Goal: Task Accomplishment & Management: Manage account settings

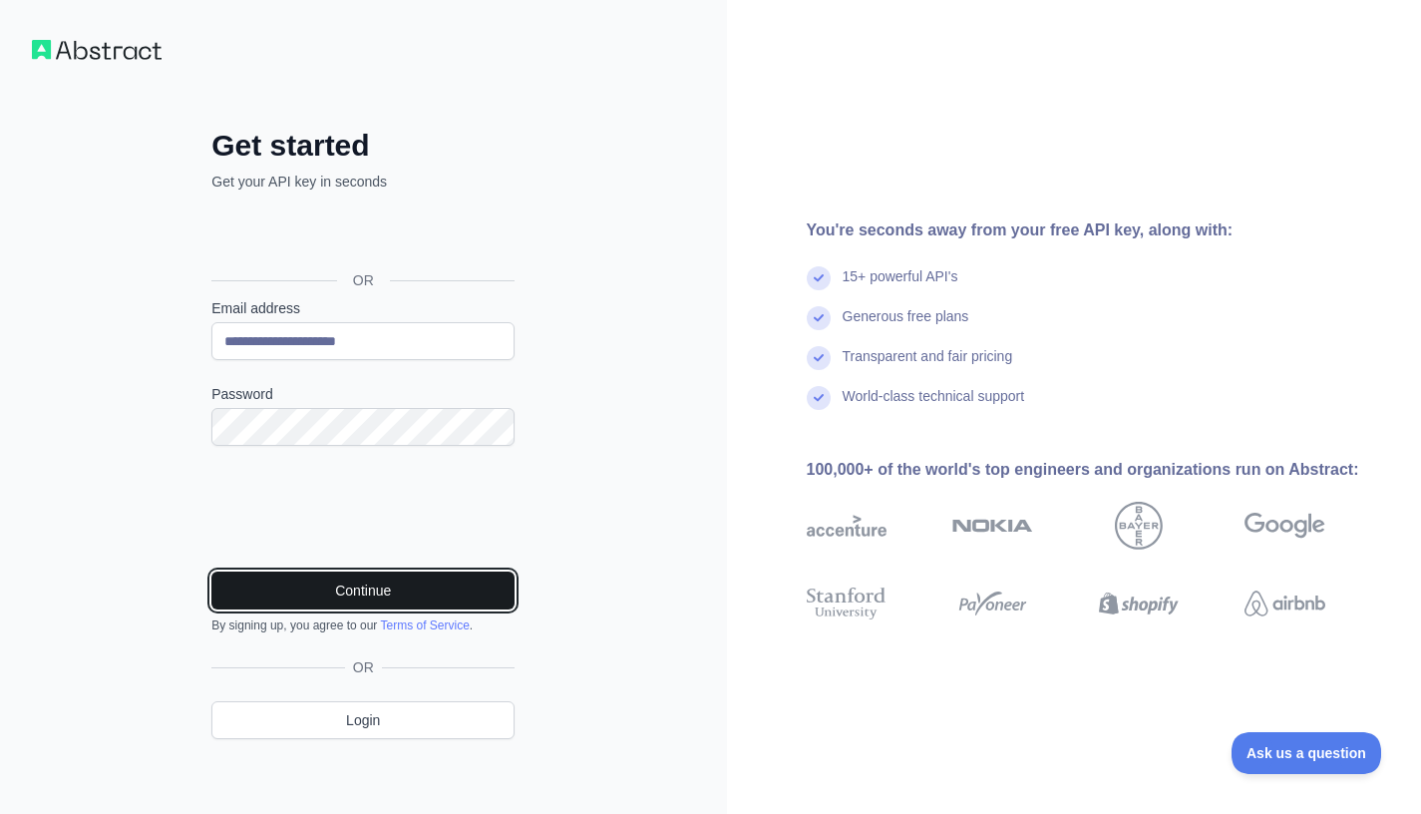
click at [355, 584] on button "Continue" at bounding box center [362, 590] width 303 height 38
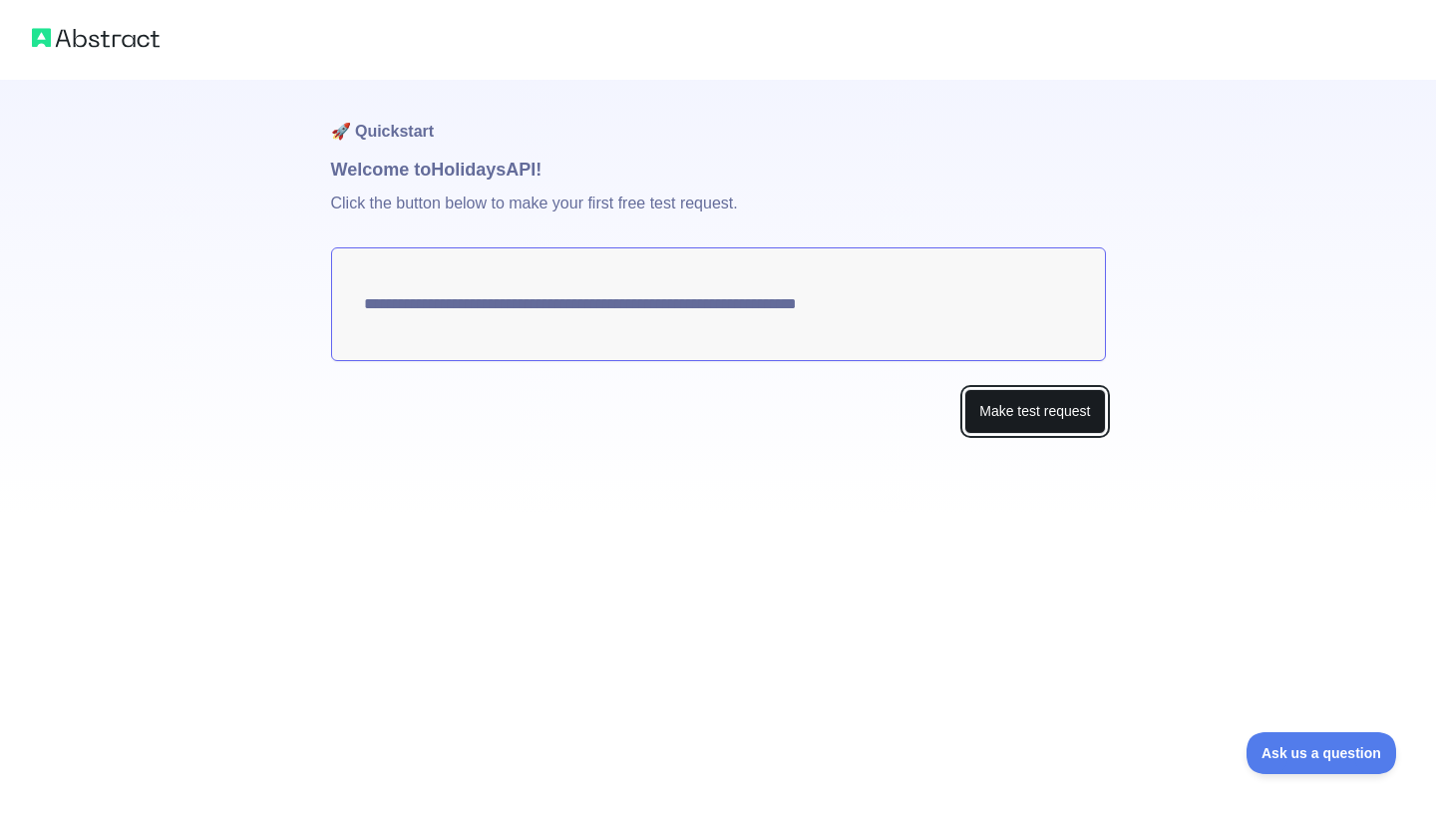
click at [1032, 418] on button "Make test request" at bounding box center [1034, 411] width 141 height 45
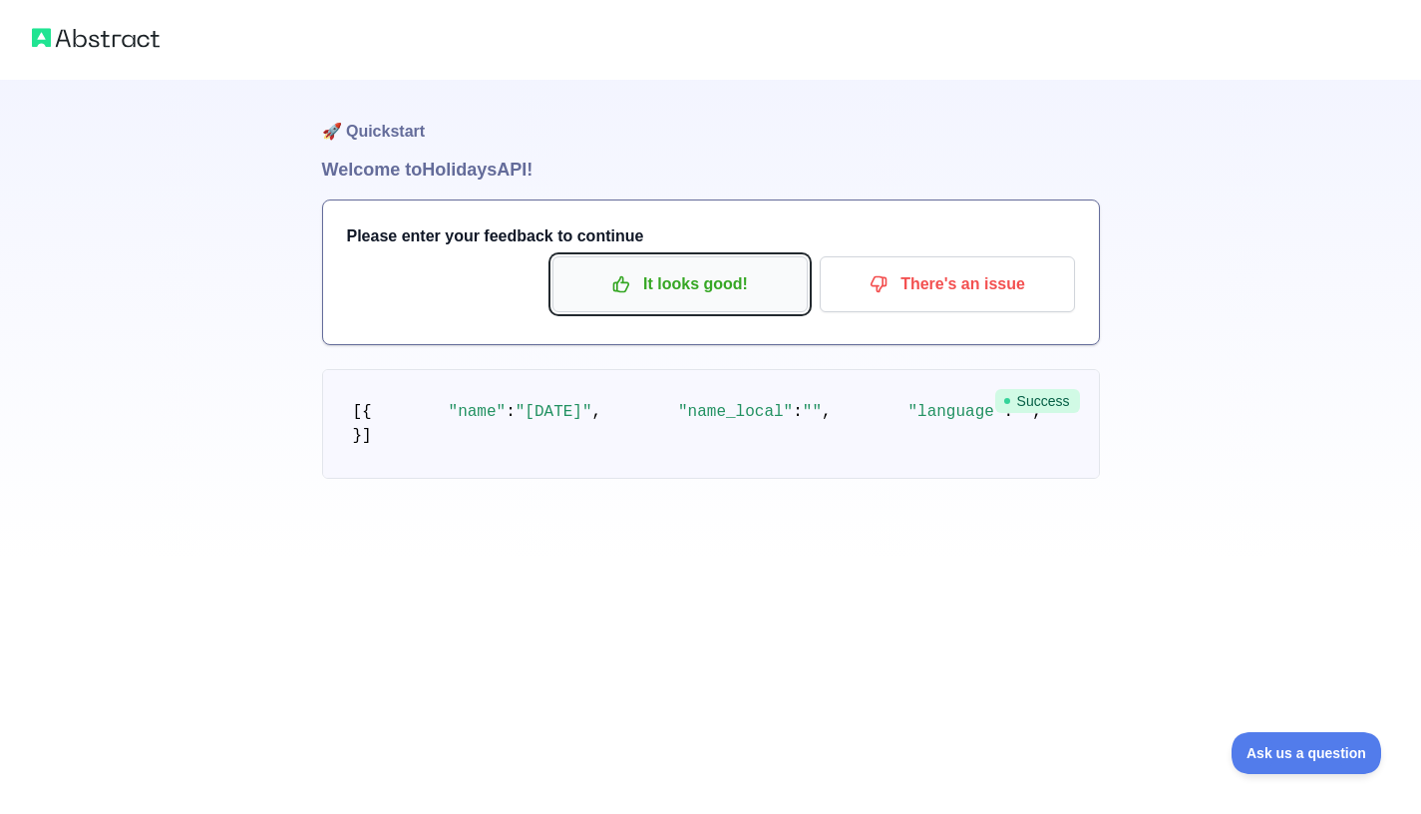
click at [696, 286] on p "It looks good!" at bounding box center [679, 284] width 225 height 34
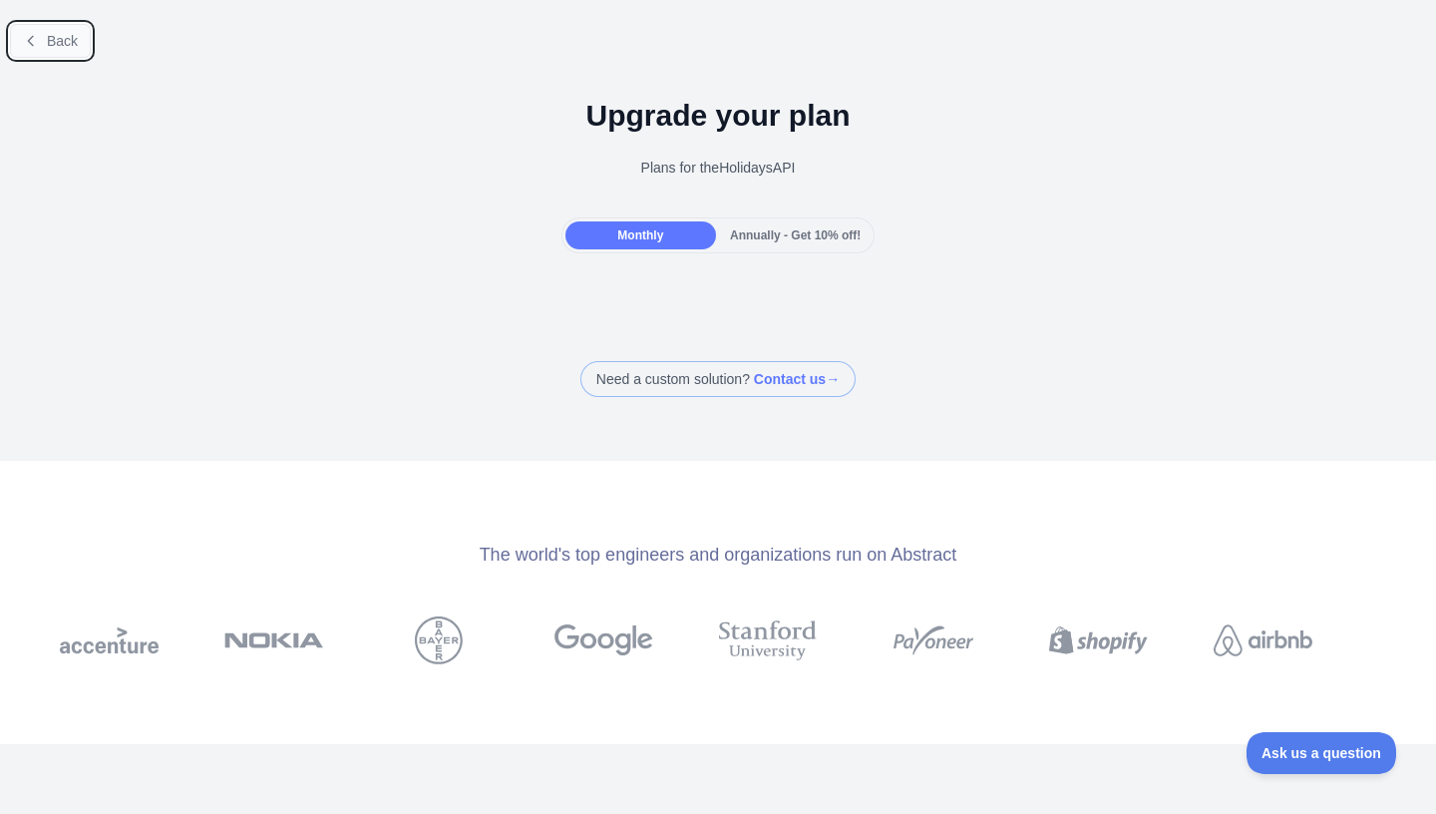
click at [57, 44] on span "Back" at bounding box center [62, 41] width 31 height 16
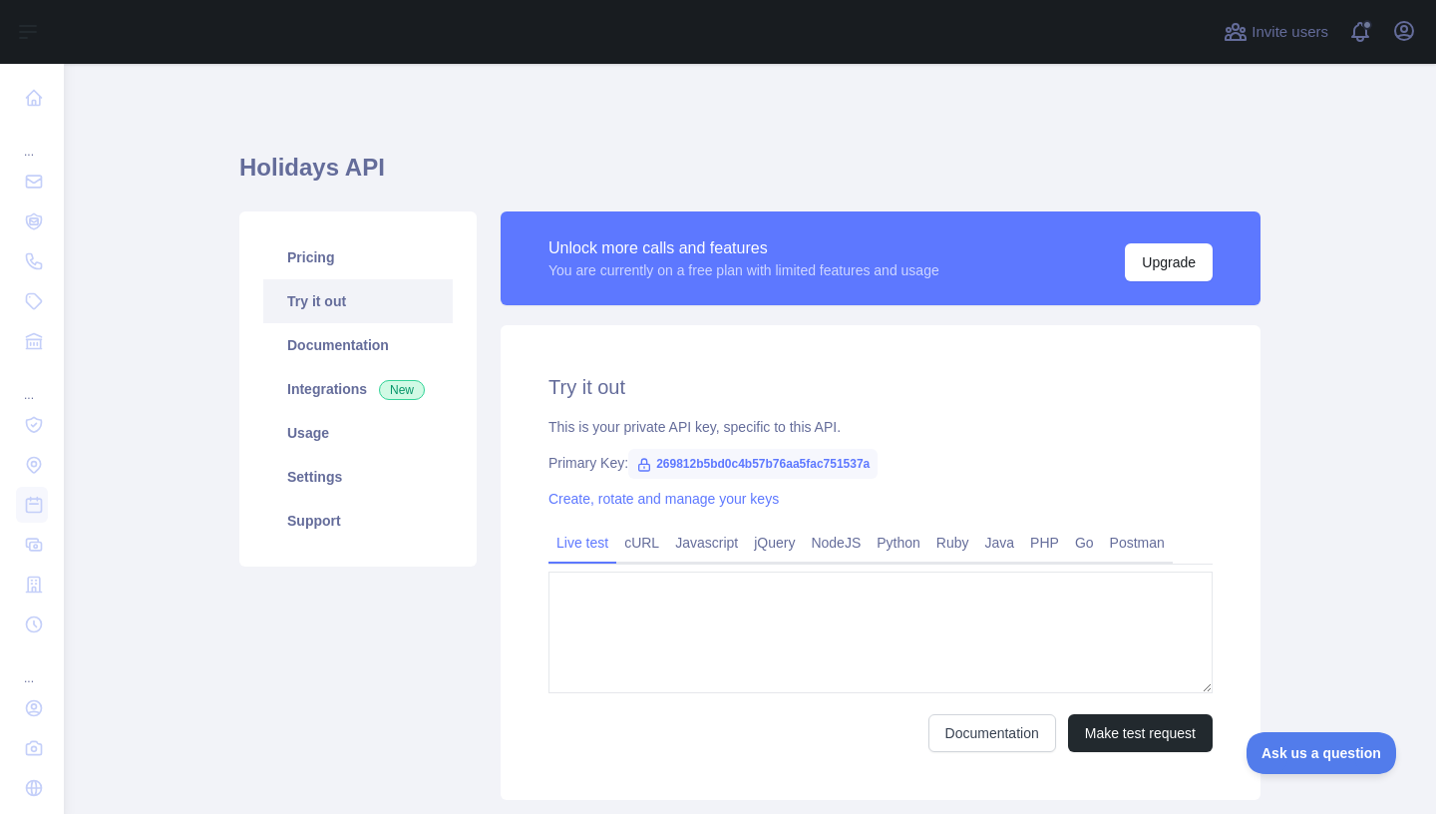
type textarea "**********"
click at [1353, 422] on main "**********" at bounding box center [750, 439] width 1372 height 750
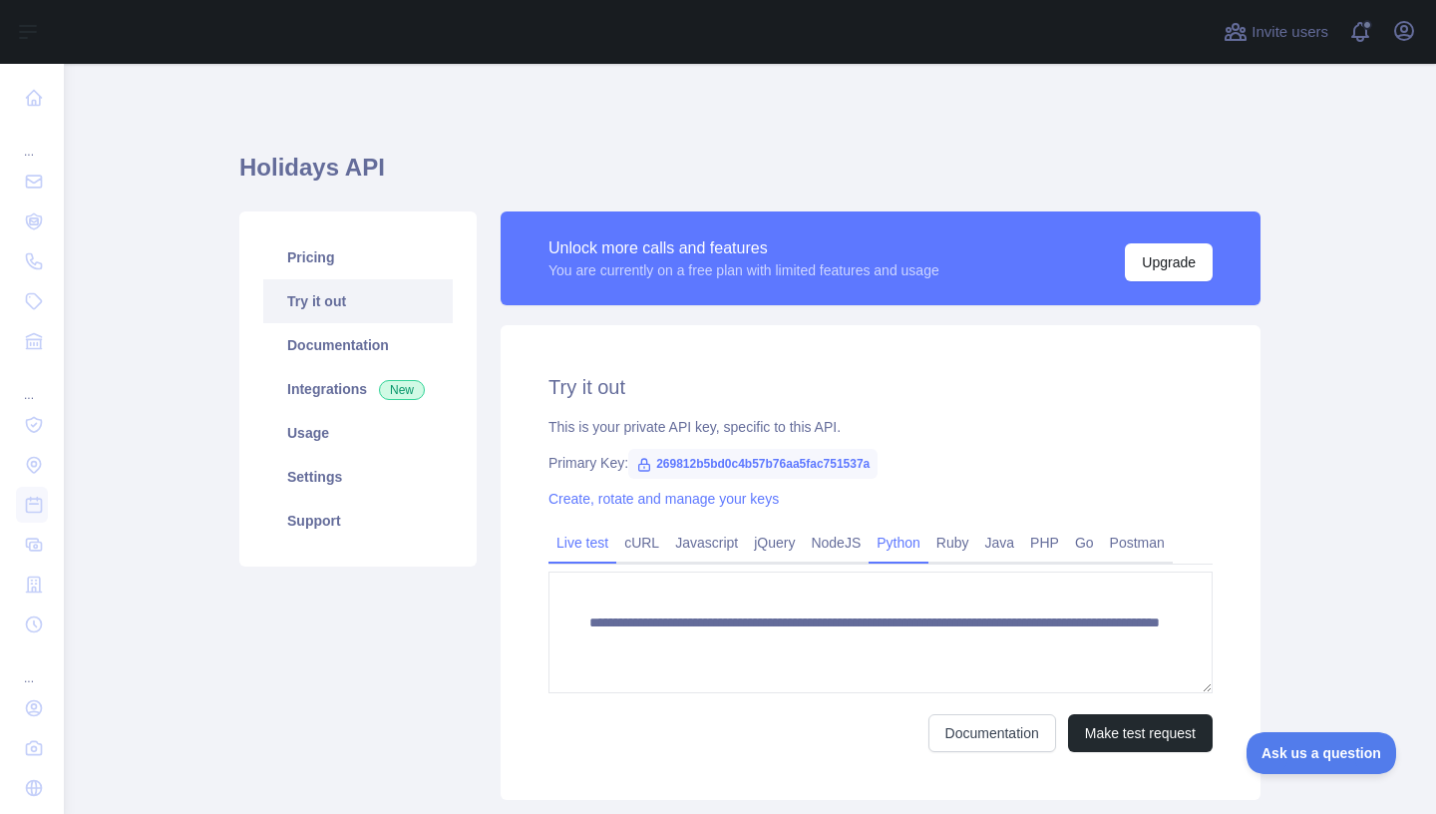
click at [906, 547] on link "Python" at bounding box center [898, 542] width 60 height 32
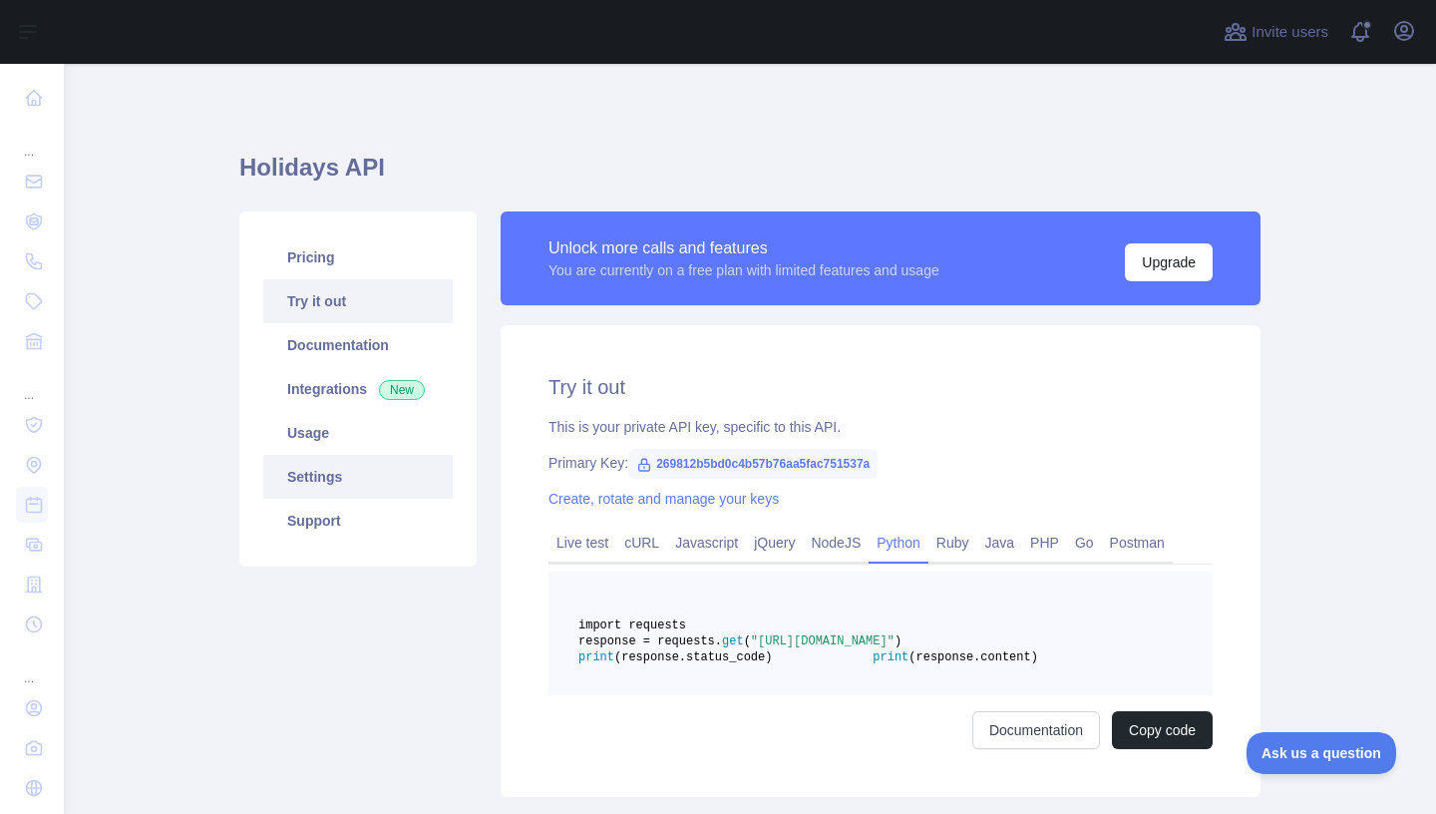
click at [312, 474] on link "Settings" at bounding box center [357, 477] width 189 height 44
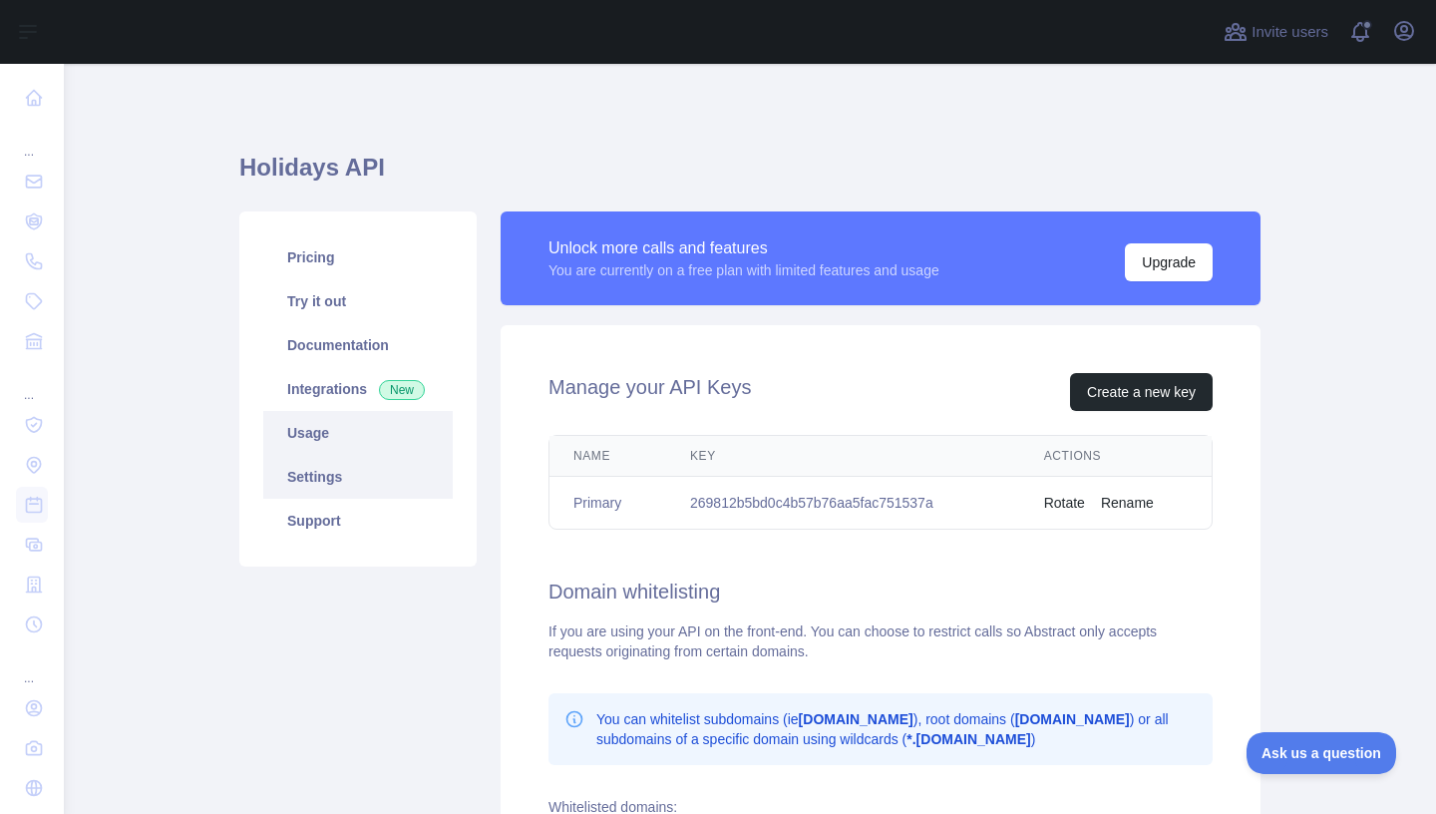
click at [301, 431] on link "Usage" at bounding box center [357, 433] width 189 height 44
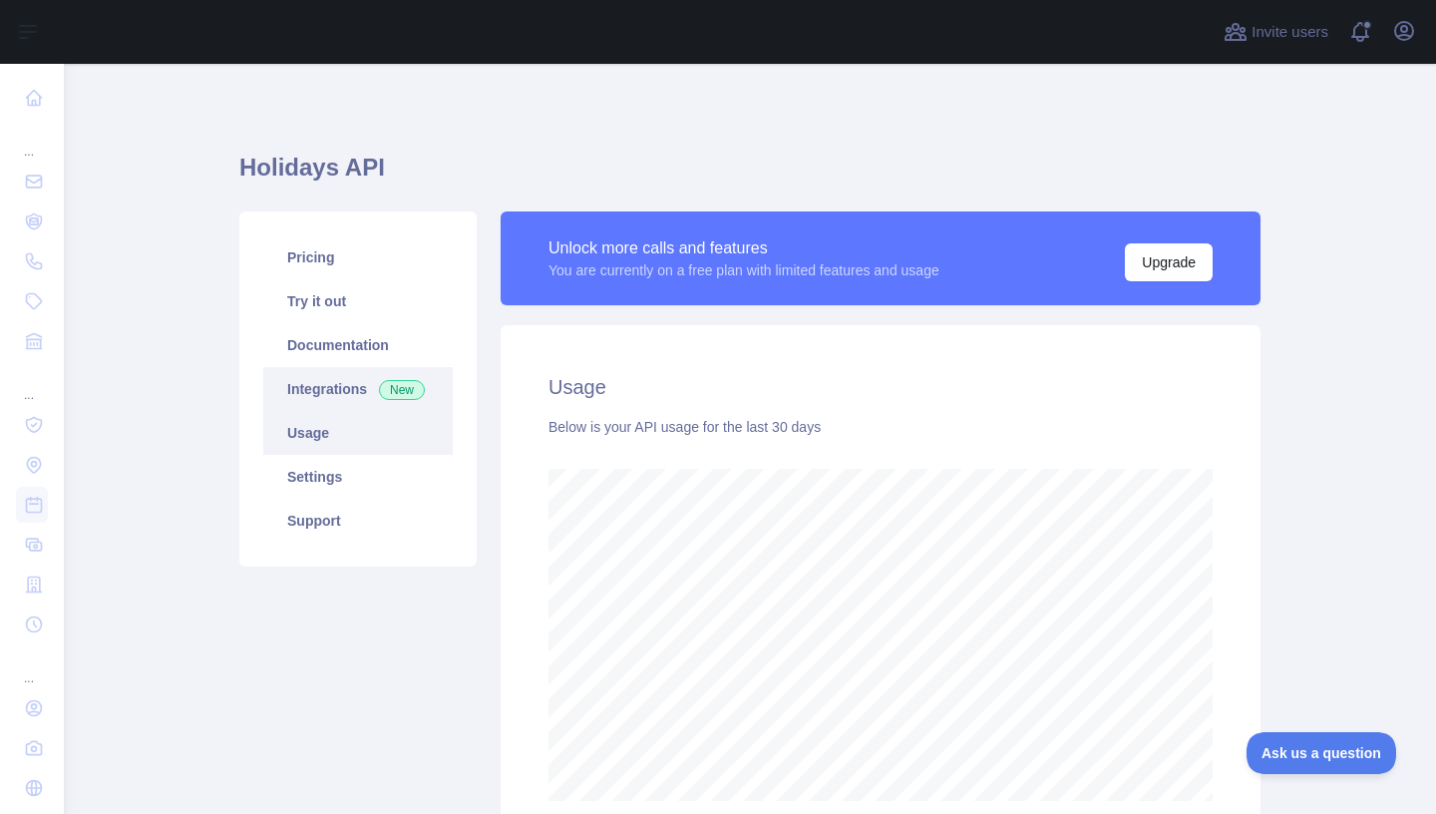
click at [312, 386] on link "Integrations New" at bounding box center [357, 389] width 189 height 44
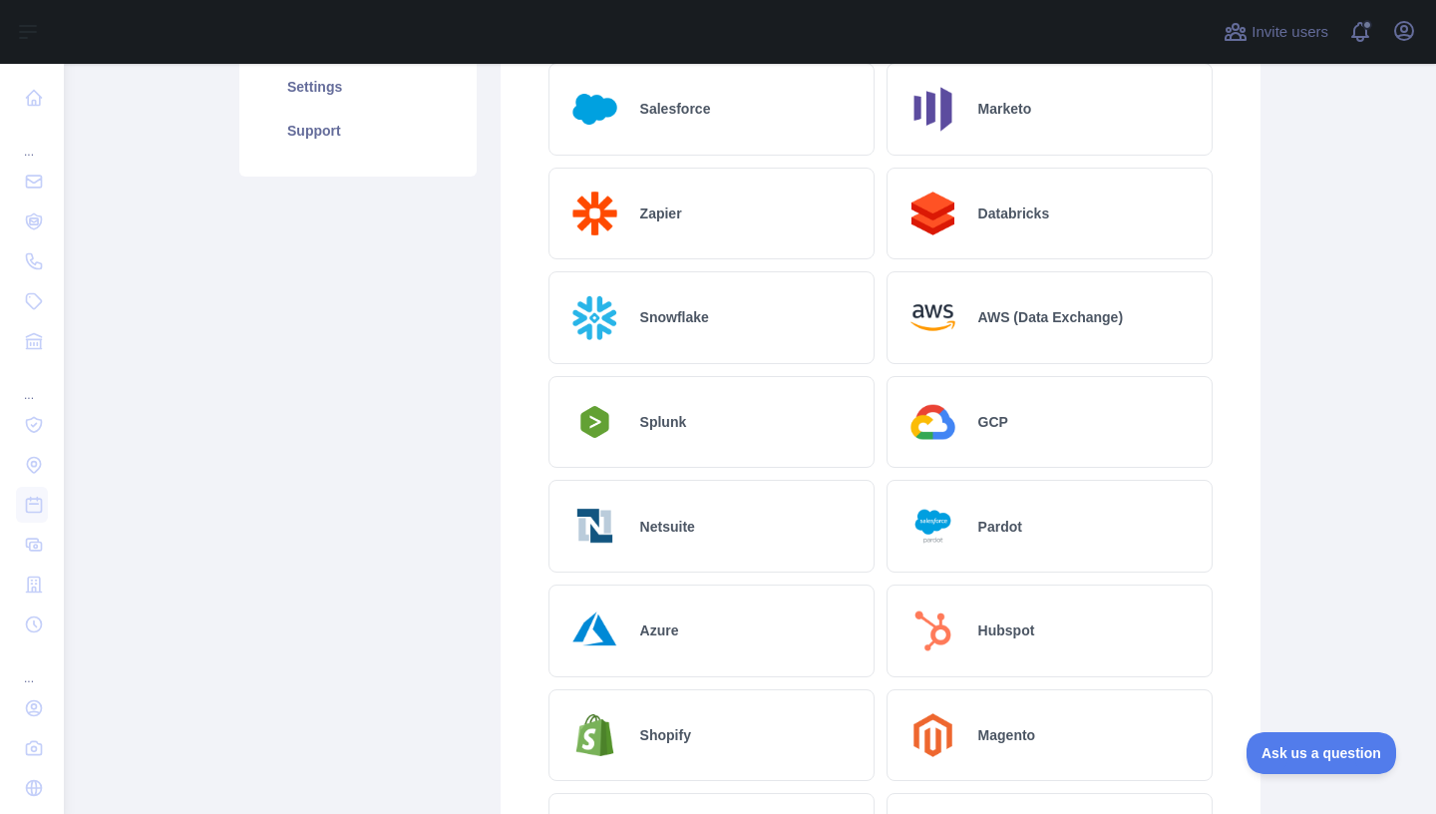
scroll to position [455, 0]
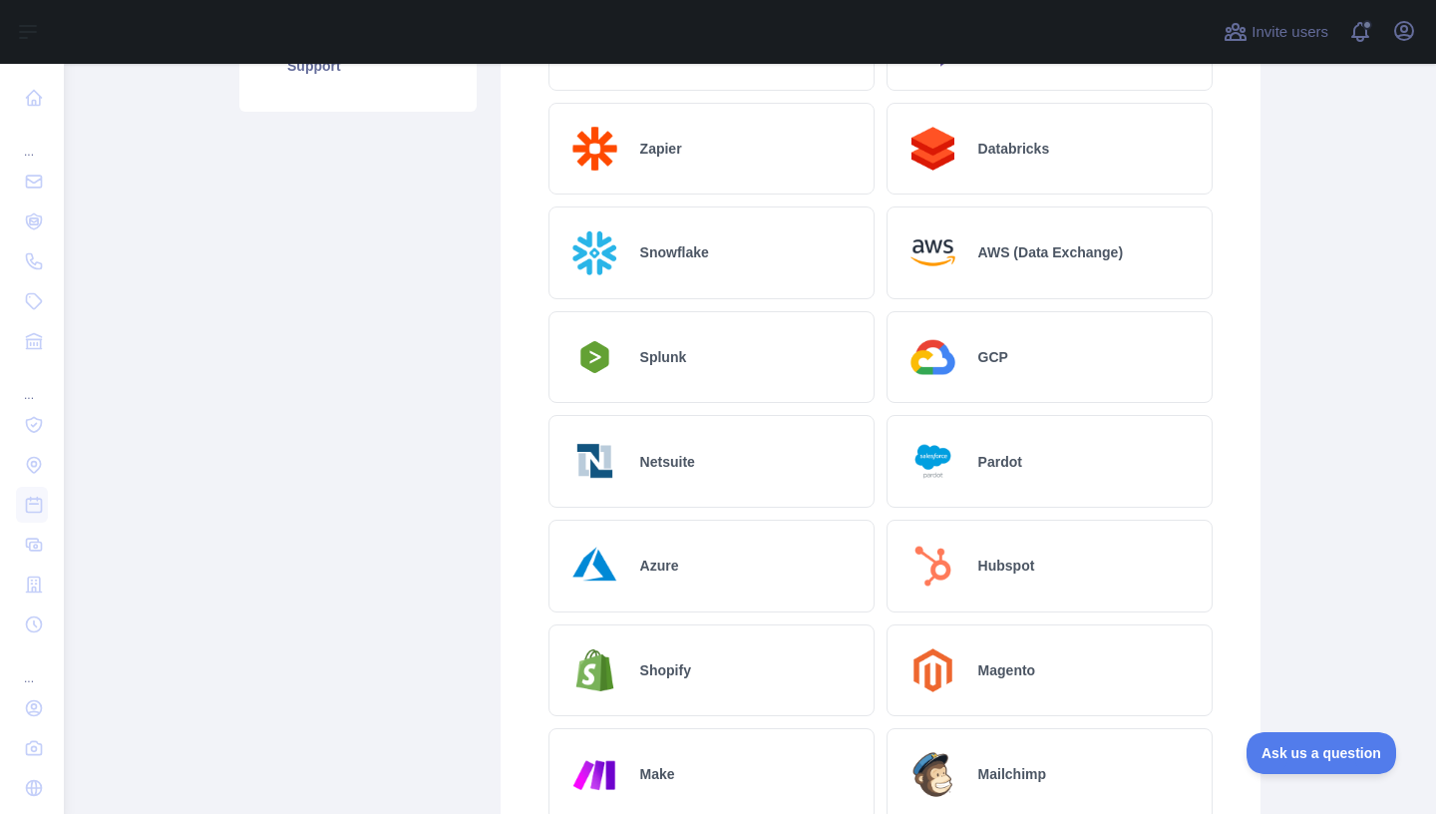
click at [673, 559] on div "Azure" at bounding box center [711, 565] width 326 height 93
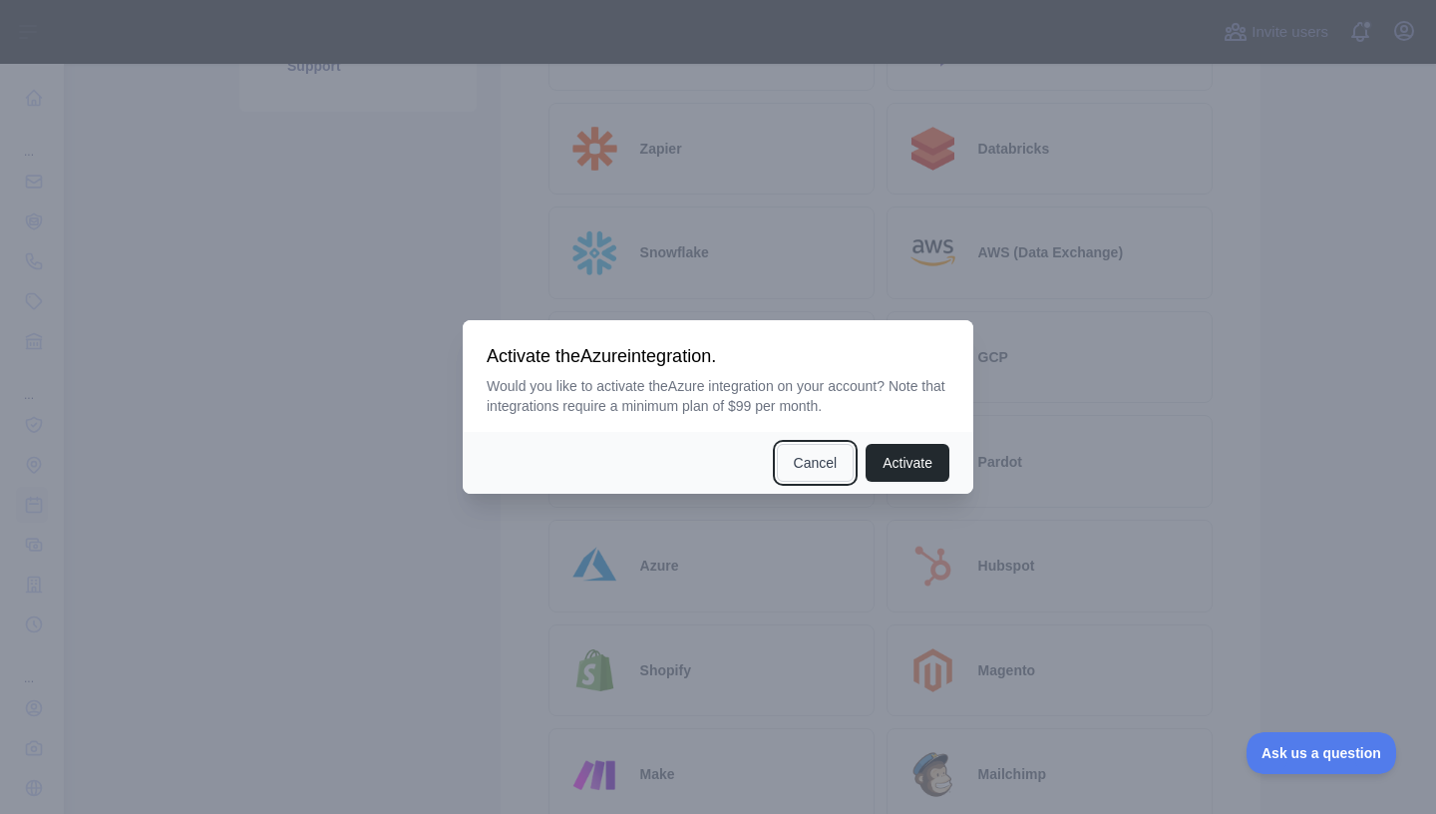
click at [823, 469] on button "Cancel" at bounding box center [816, 463] width 78 height 38
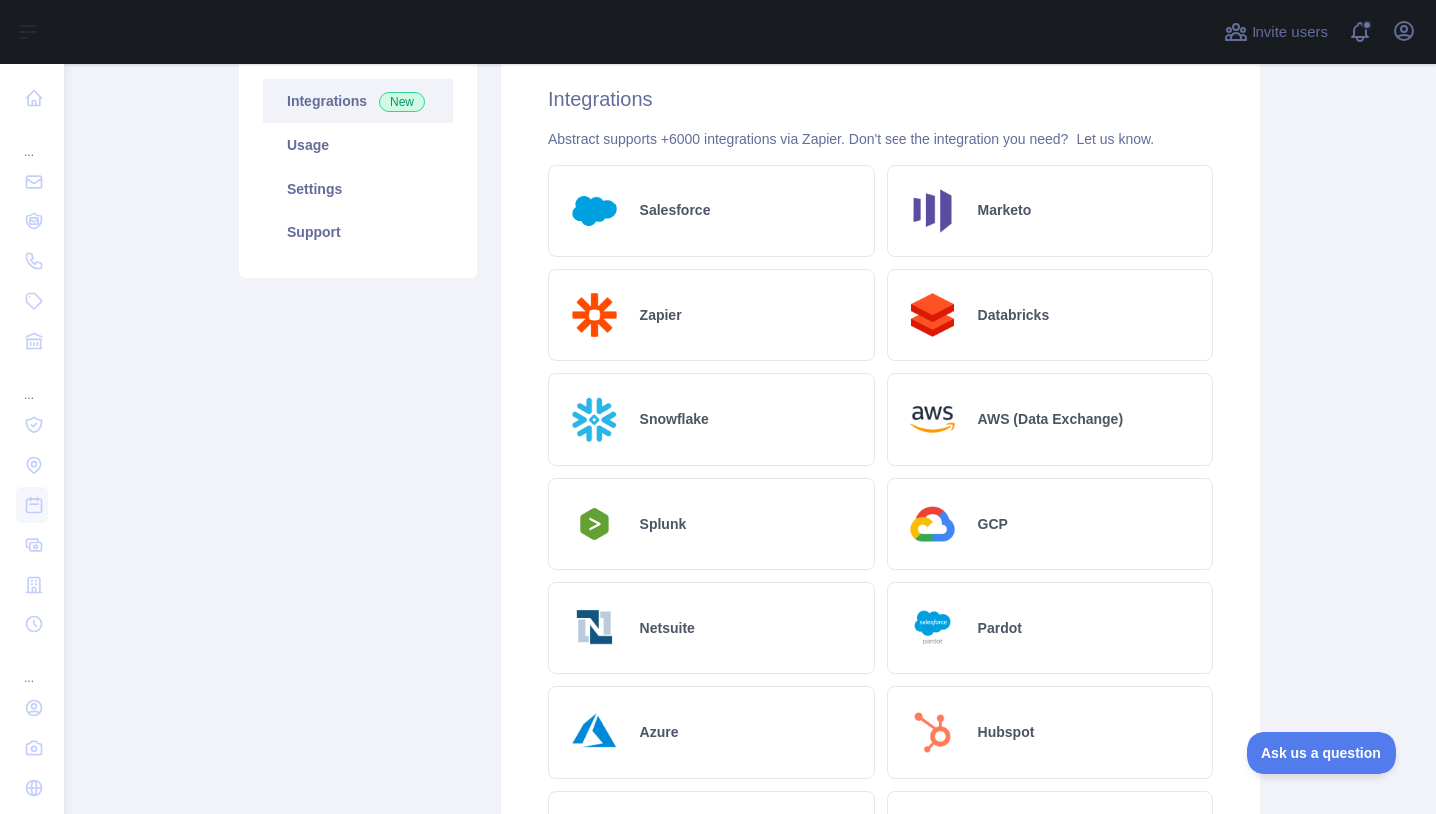
scroll to position [0, 0]
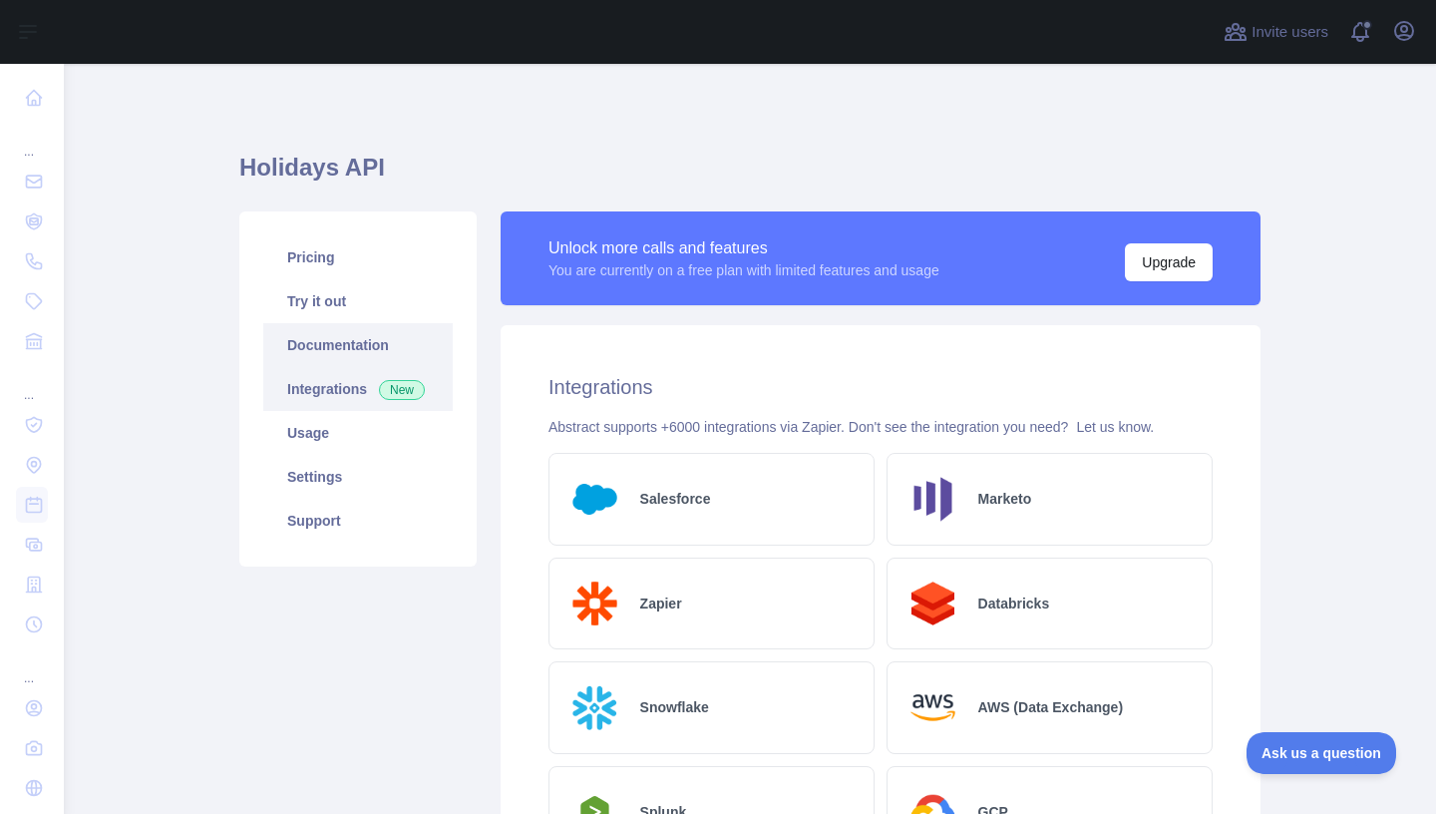
click at [333, 347] on link "Documentation" at bounding box center [357, 345] width 189 height 44
click at [298, 436] on link "Usage" at bounding box center [357, 433] width 189 height 44
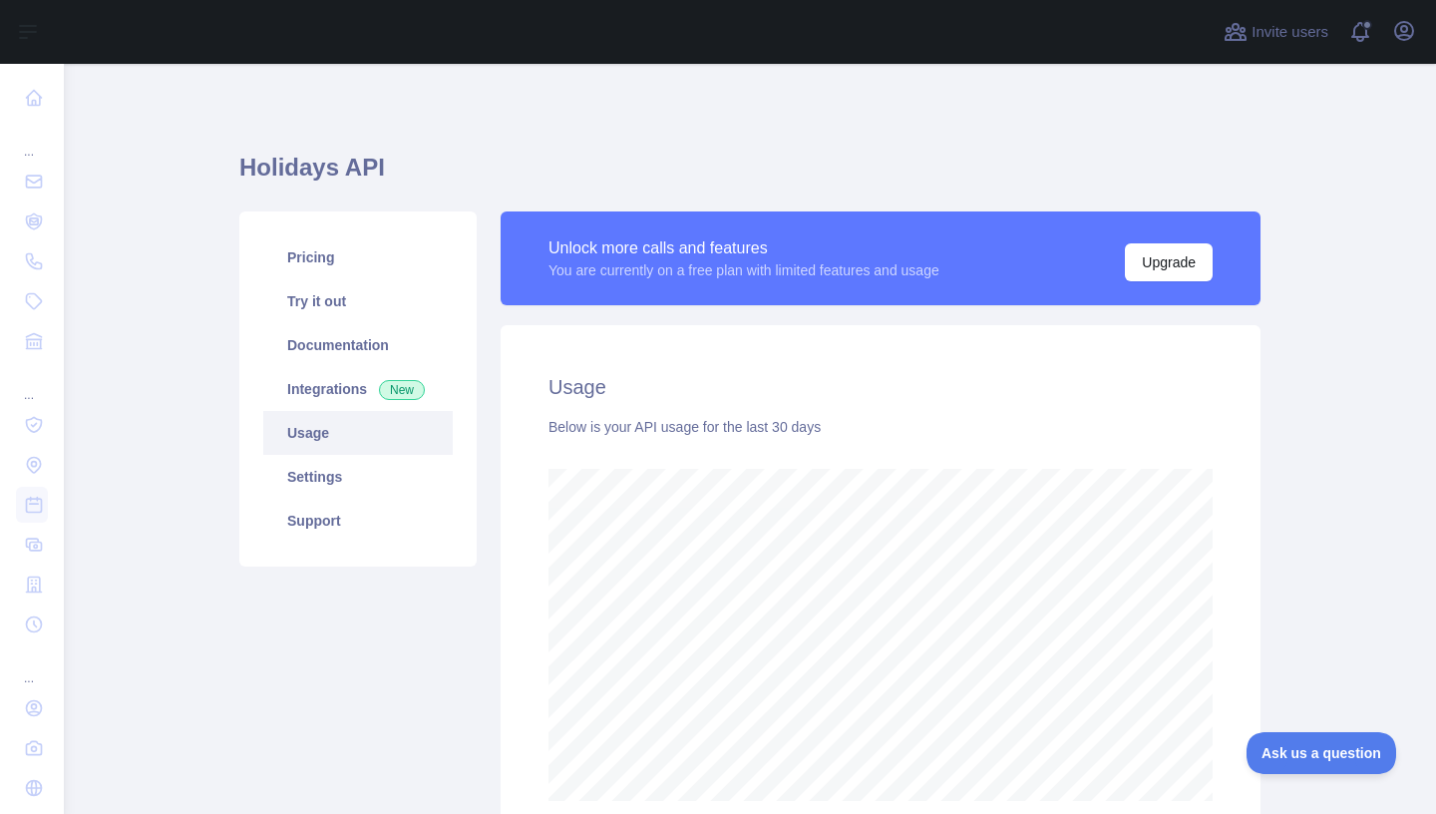
scroll to position [749, 1357]
click at [295, 477] on link "Settings" at bounding box center [357, 477] width 189 height 44
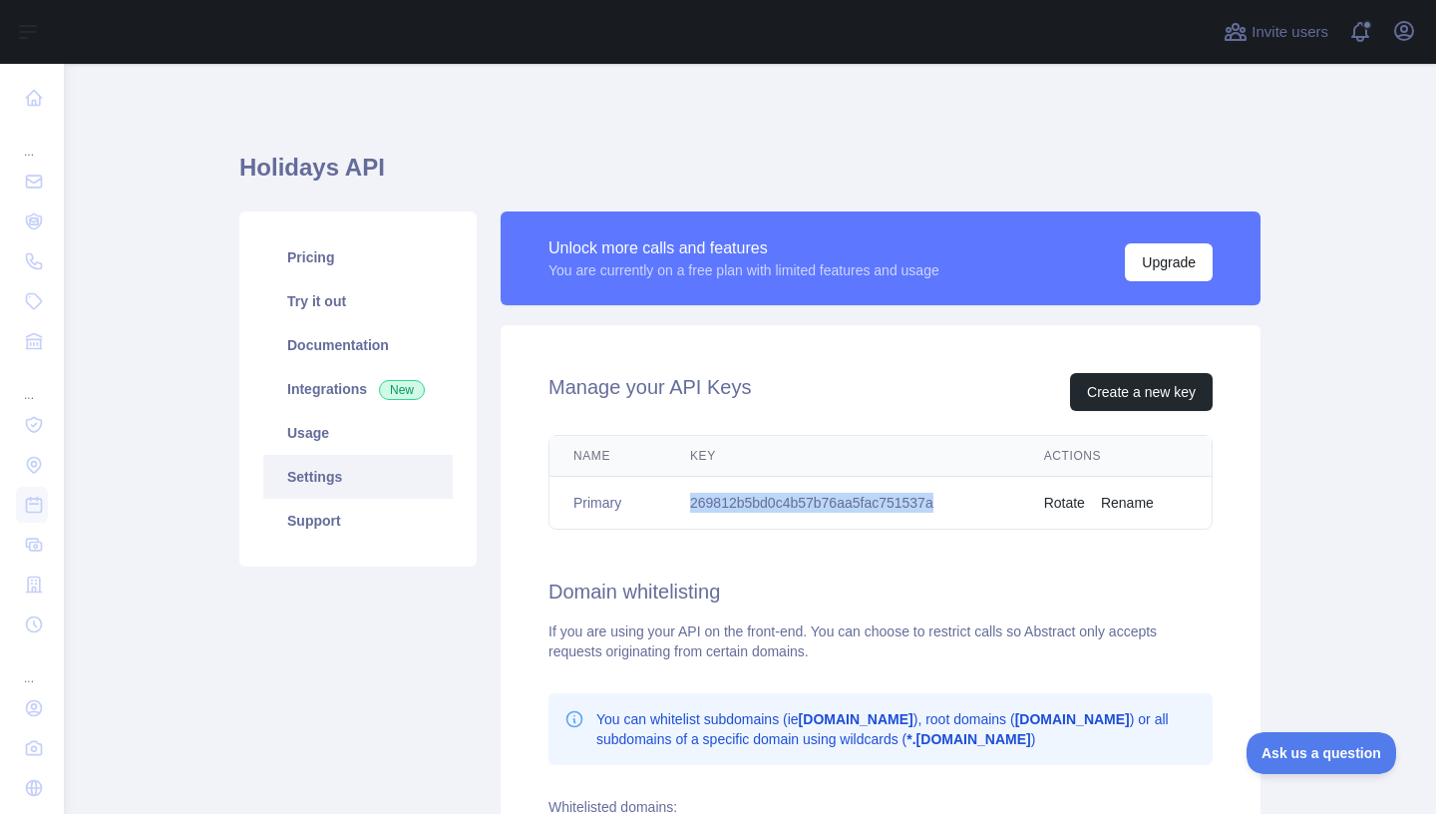
drag, startPoint x: 685, startPoint y: 505, endPoint x: 952, endPoint y: 503, distance: 267.2
click at [952, 503] on td "269812b5bd0c4b57b76aa5fac751537a" at bounding box center [843, 503] width 354 height 53
copy td "269812b5bd0c4b57b76aa5fac751537a"
click at [1406, 35] on icon "button" at bounding box center [1404, 31] width 18 height 18
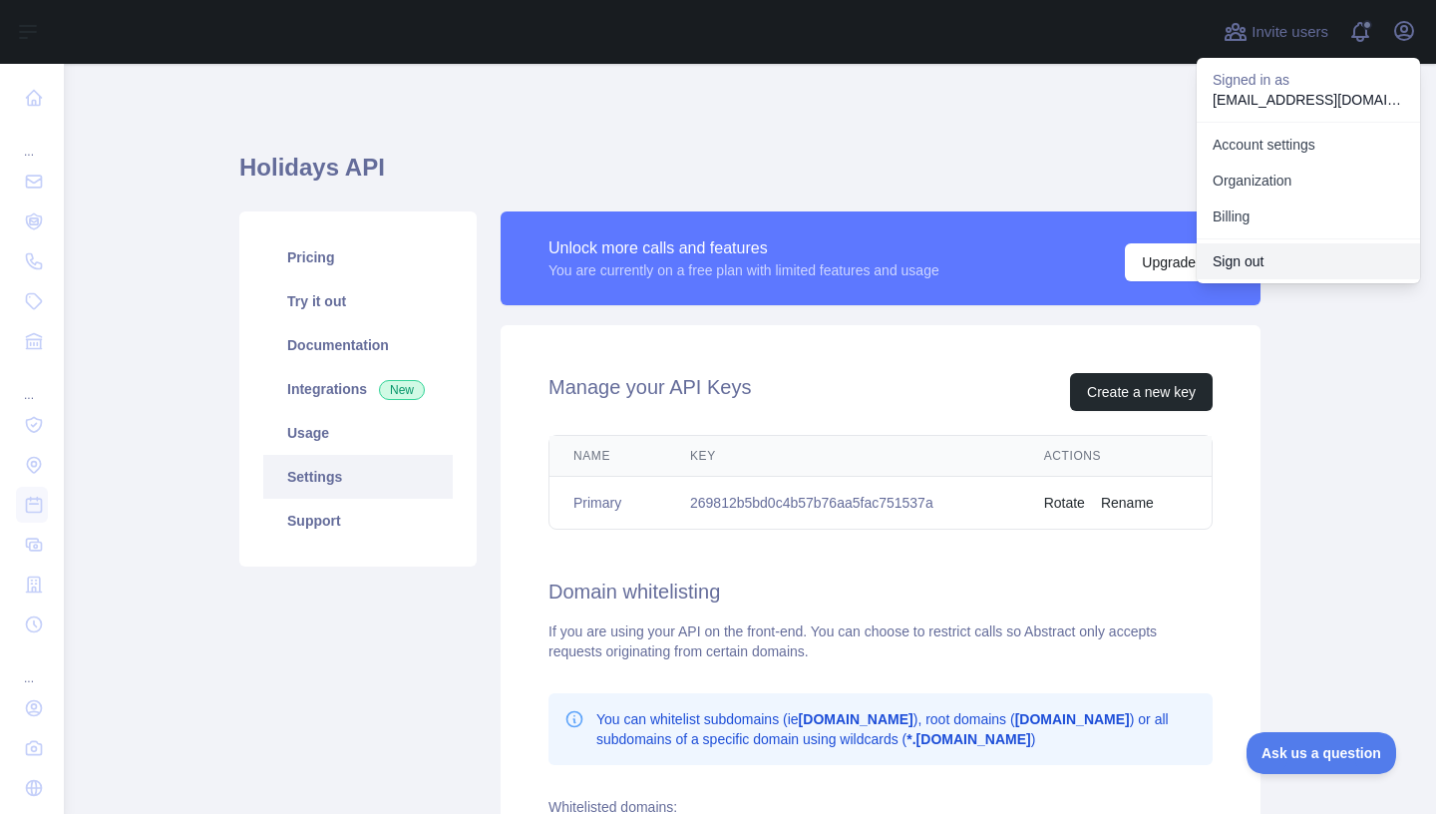
click at [1293, 259] on button "Sign out" at bounding box center [1307, 261] width 223 height 36
